Goal: Find specific page/section: Find specific page/section

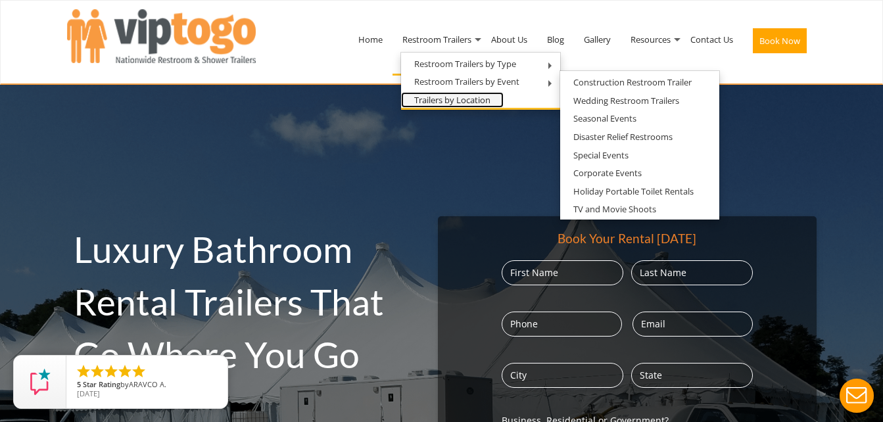
click at [476, 101] on link "Trailers by Location" at bounding box center [452, 100] width 103 height 16
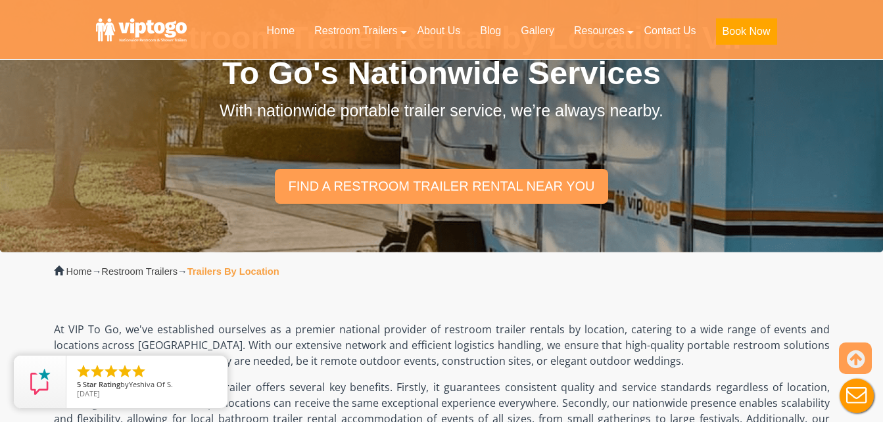
scroll to position [74, 0]
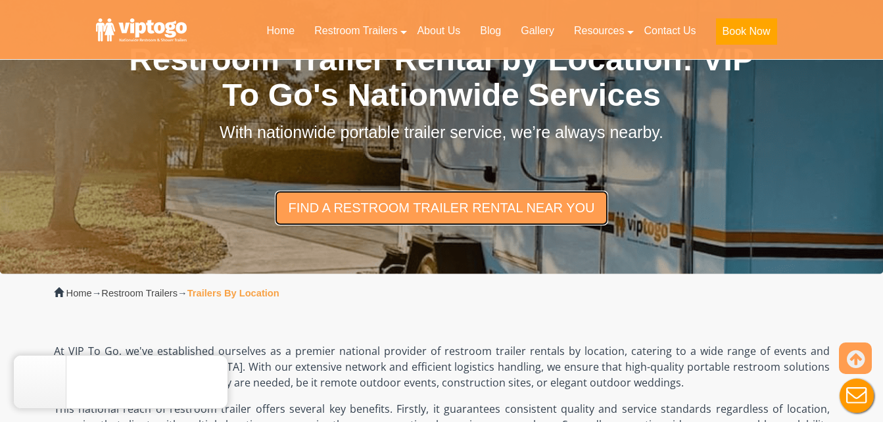
click at [417, 204] on link "find a restroom trailer rental near you" at bounding box center [441, 208] width 333 height 34
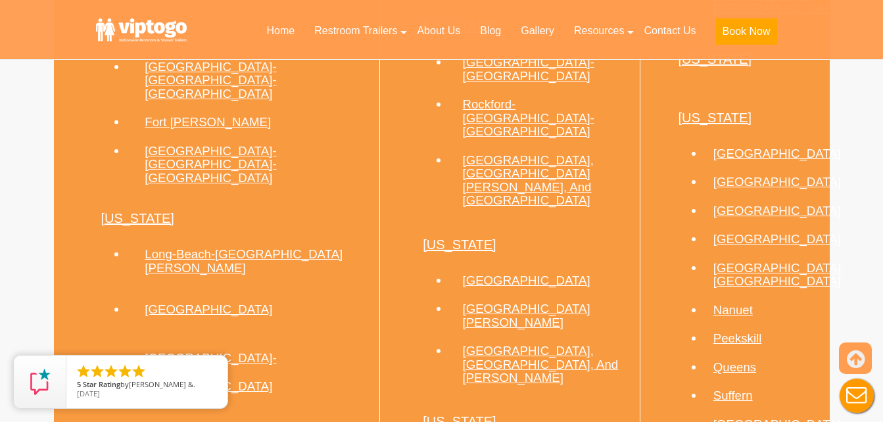
scroll to position [1194, 0]
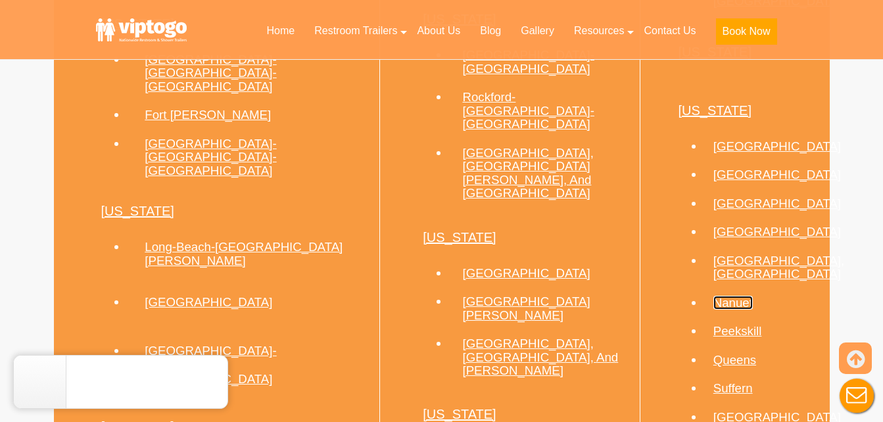
click at [715, 296] on link "Nanuet" at bounding box center [732, 303] width 39 height 14
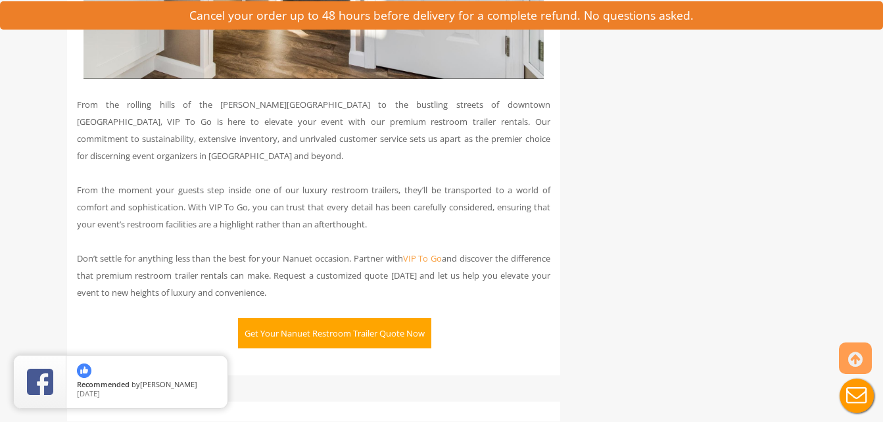
scroll to position [2969, 0]
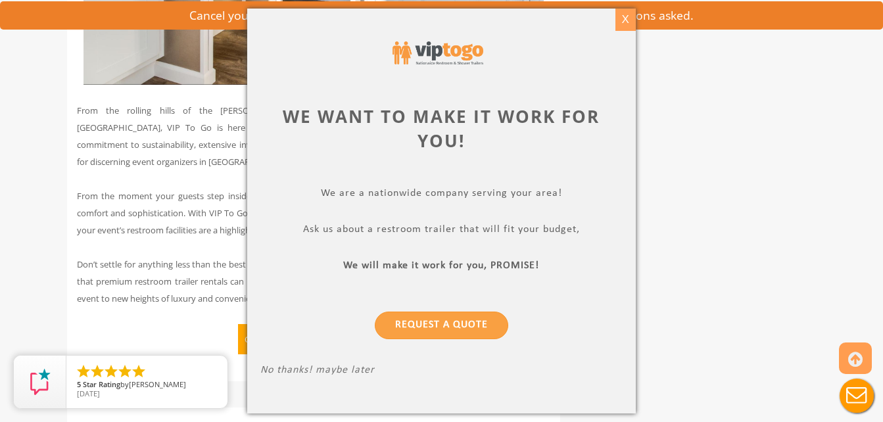
click at [635, 22] on div "X" at bounding box center [625, 20] width 20 height 22
